Goal: Find specific page/section: Find specific page/section

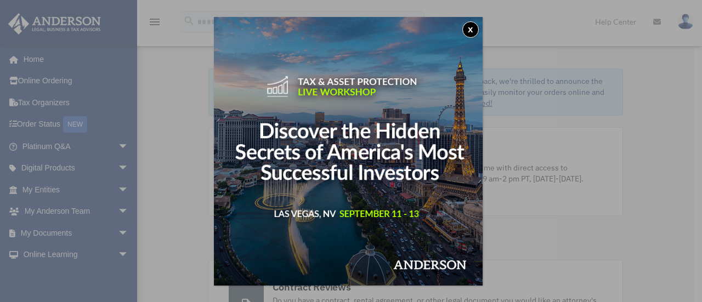
click at [476, 27] on button "x" at bounding box center [470, 29] width 16 height 16
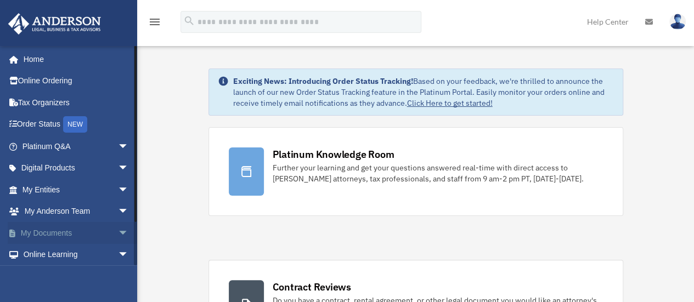
click at [118, 232] on span "arrow_drop_down" at bounding box center [129, 233] width 22 height 22
click at [43, 255] on link "Box" at bounding box center [80, 255] width 130 height 22
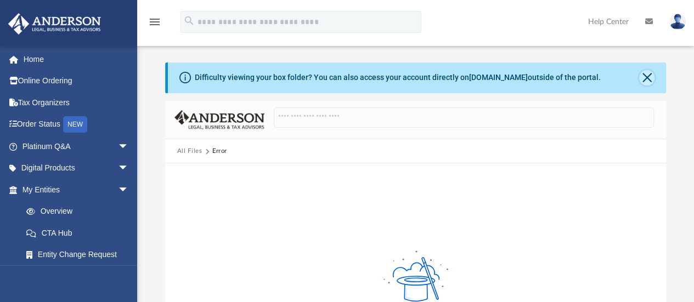
click at [648, 76] on button "Close" at bounding box center [646, 77] width 15 height 15
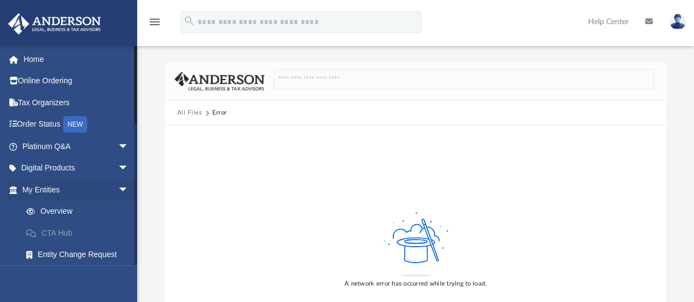
click at [68, 232] on link "CTA Hub" at bounding box center [80, 233] width 130 height 22
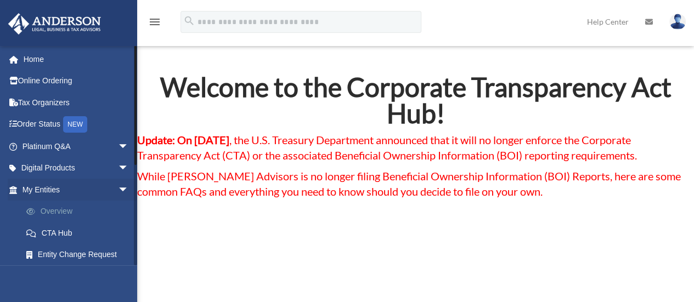
click at [51, 209] on link "Overview" at bounding box center [80, 212] width 130 height 22
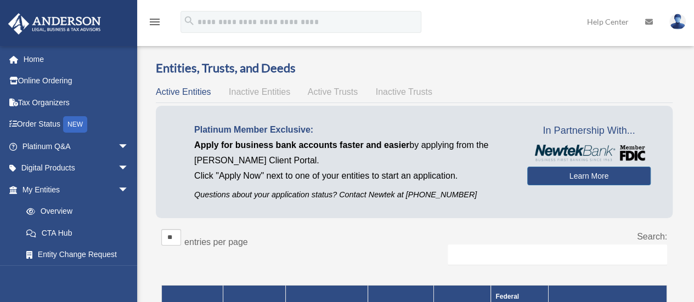
click at [265, 94] on span "Inactive Entities" at bounding box center [259, 91] width 61 height 9
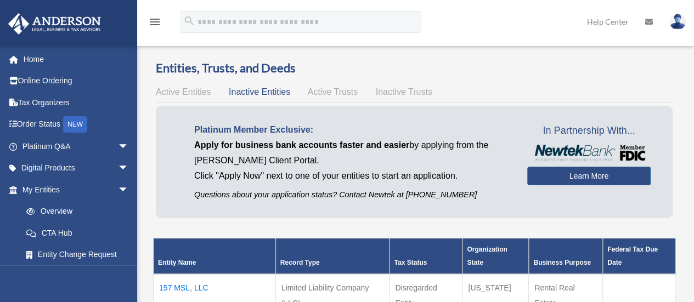
click at [184, 91] on span "Active Entities" at bounding box center [183, 91] width 55 height 9
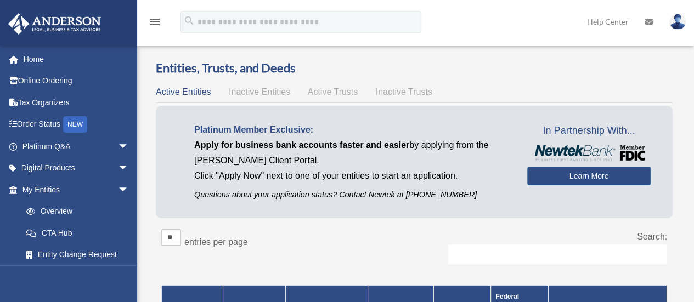
click at [565, 71] on h3 "Entities, Trusts, and Deeds" at bounding box center [414, 68] width 517 height 17
click at [495, 91] on div "Active Entities Inactive Entities Active Trusts Inactive Trusts" at bounding box center [414, 91] width 517 height 15
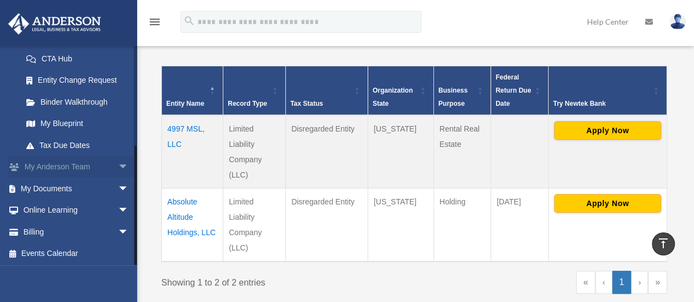
scroll to position [176, 0]
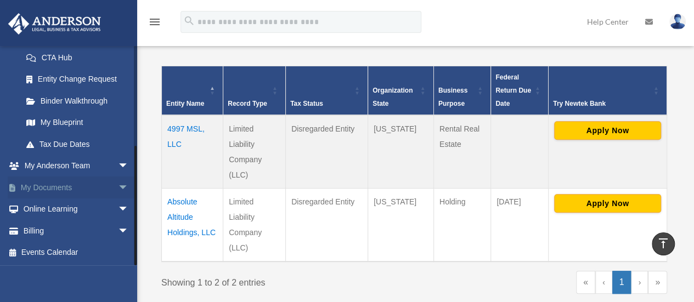
click at [72, 190] on link "My Documents arrow_drop_down" at bounding box center [77, 188] width 138 height 22
click at [74, 185] on link "My Documents arrow_drop_down" at bounding box center [77, 188] width 138 height 22
click at [121, 187] on span "arrow_drop_down" at bounding box center [129, 188] width 22 height 22
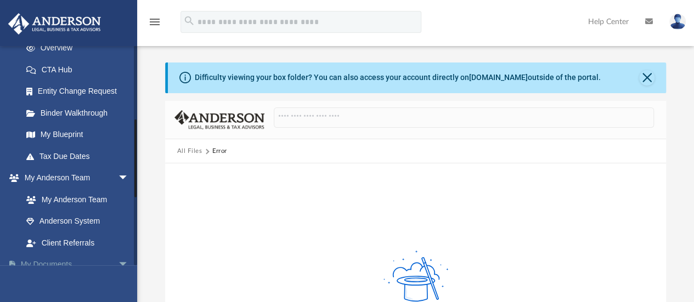
scroll to position [274, 0]
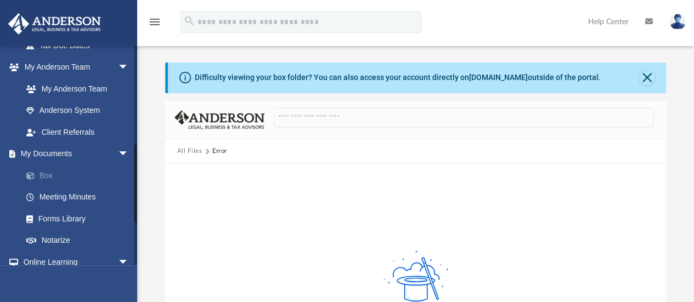
click at [49, 176] on link "Box" at bounding box center [80, 176] width 130 height 22
click at [650, 74] on button "Close" at bounding box center [646, 77] width 15 height 15
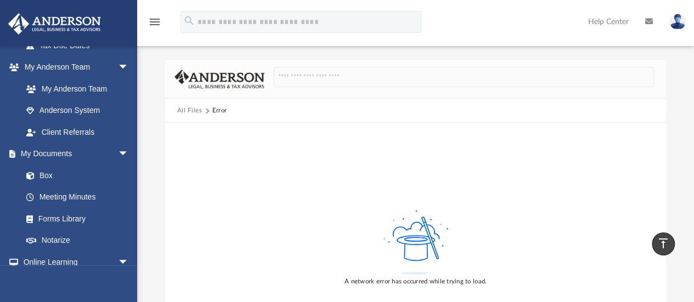
scroll to position [0, 0]
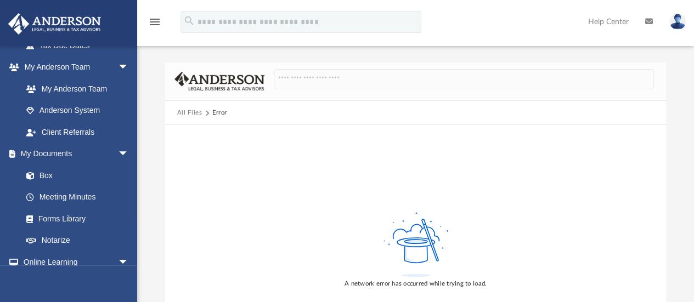
click at [363, 60] on div "Difficulty viewing your box folder? You can also access your account directly o…" at bounding box center [415, 206] width 557 height 335
click at [683, 110] on div "Difficulty viewing your box folder? You can also access your account directly o…" at bounding box center [415, 219] width 557 height 312
click at [686, 97] on div "Difficulty viewing your box folder? You can also access your account directly o…" at bounding box center [415, 219] width 557 height 312
